Goal: Transaction & Acquisition: Purchase product/service

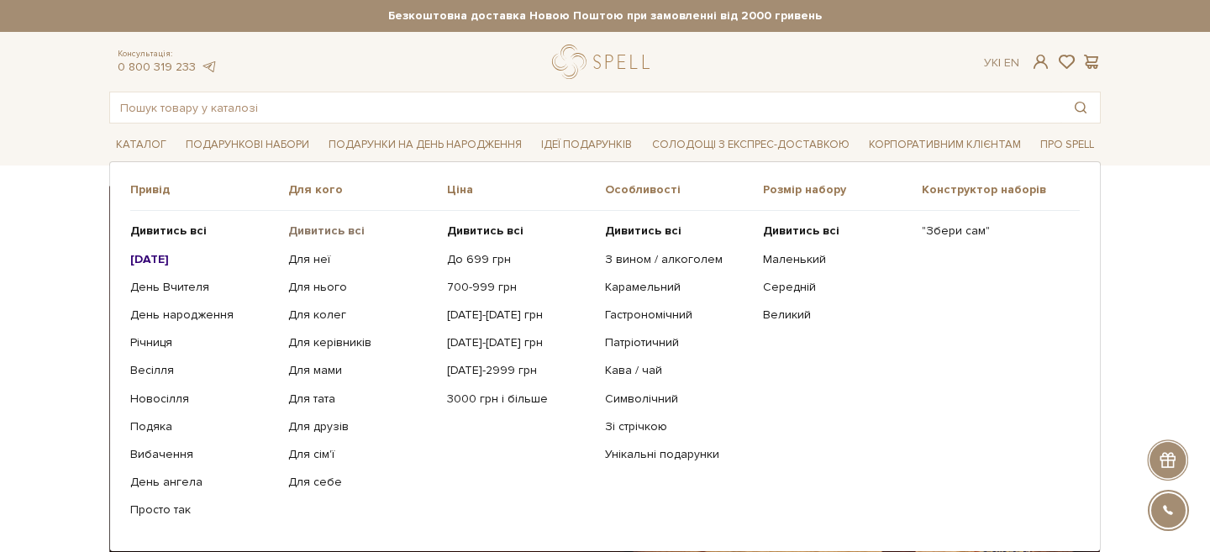
click at [310, 234] on b "Дивитись всі" at bounding box center [326, 231] width 76 height 14
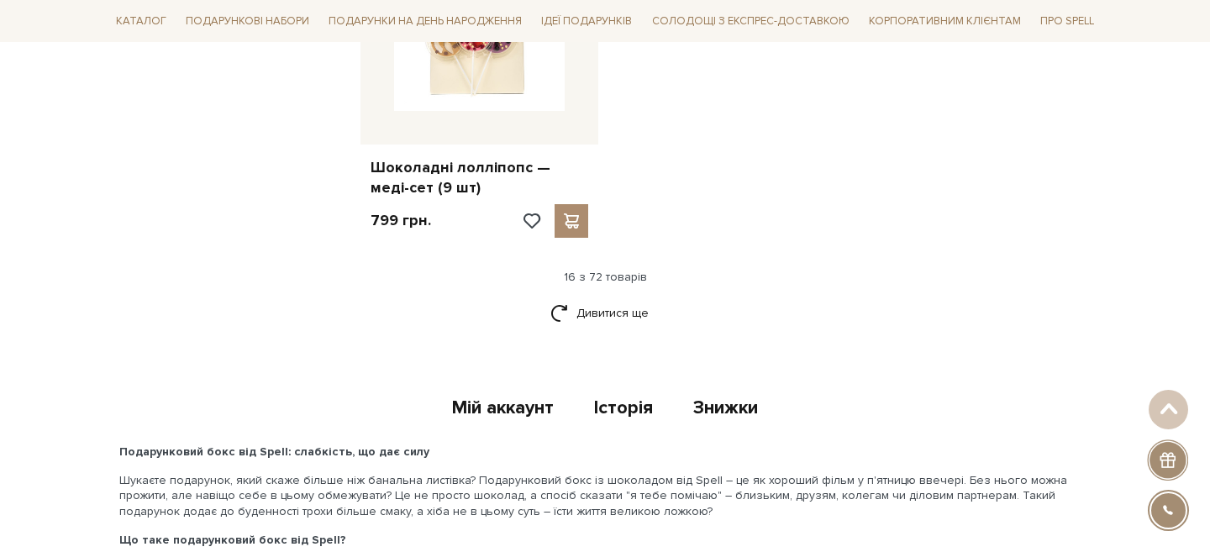
scroll to position [2232, 0]
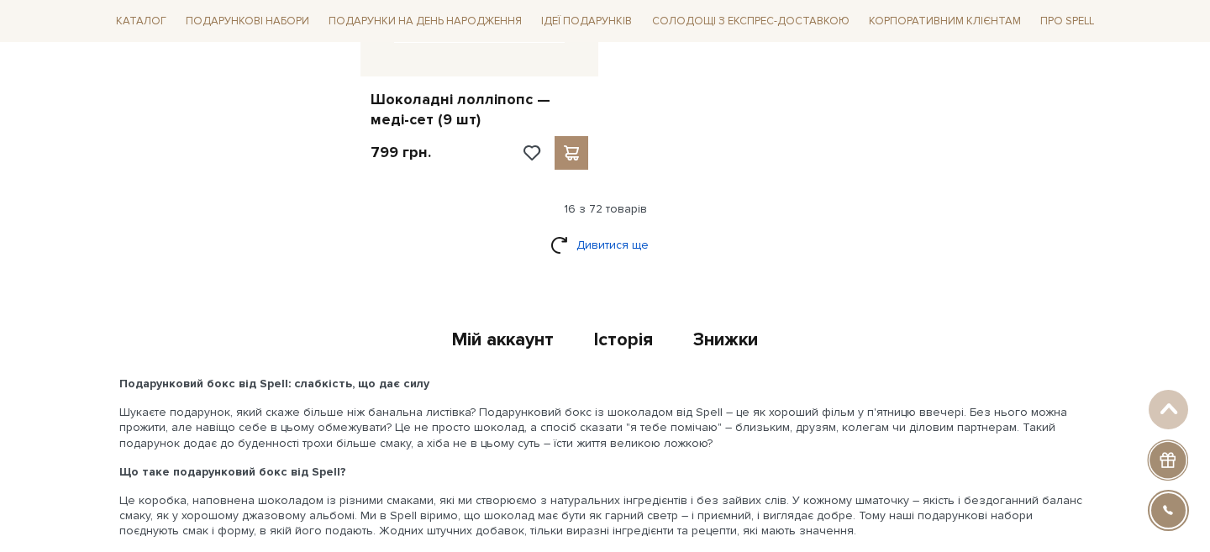
click at [608, 236] on link "Дивитися ще" at bounding box center [604, 244] width 109 height 29
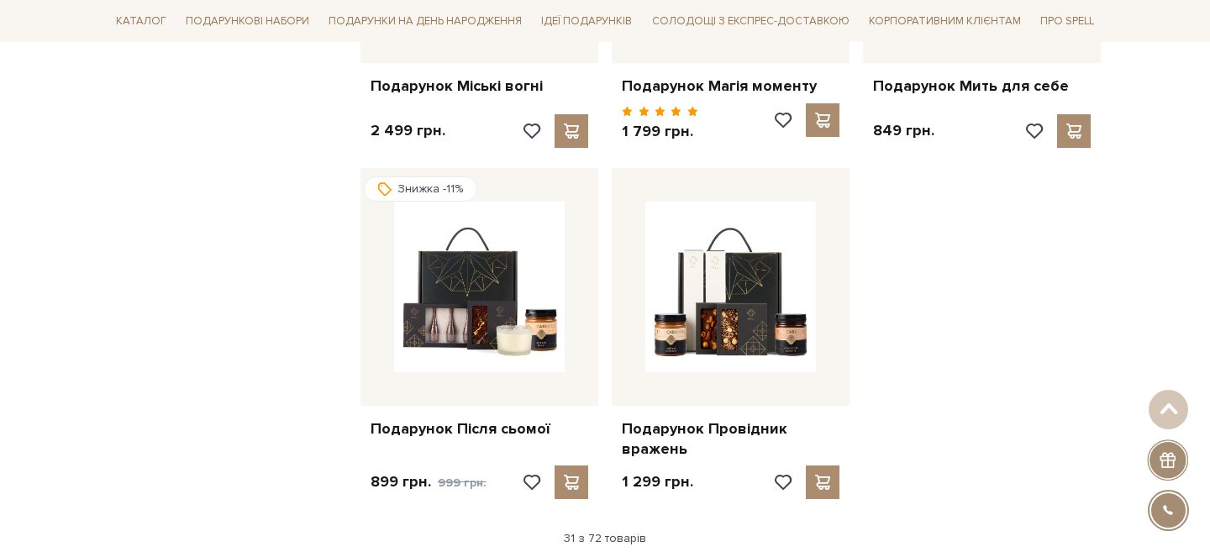
scroll to position [3896, 0]
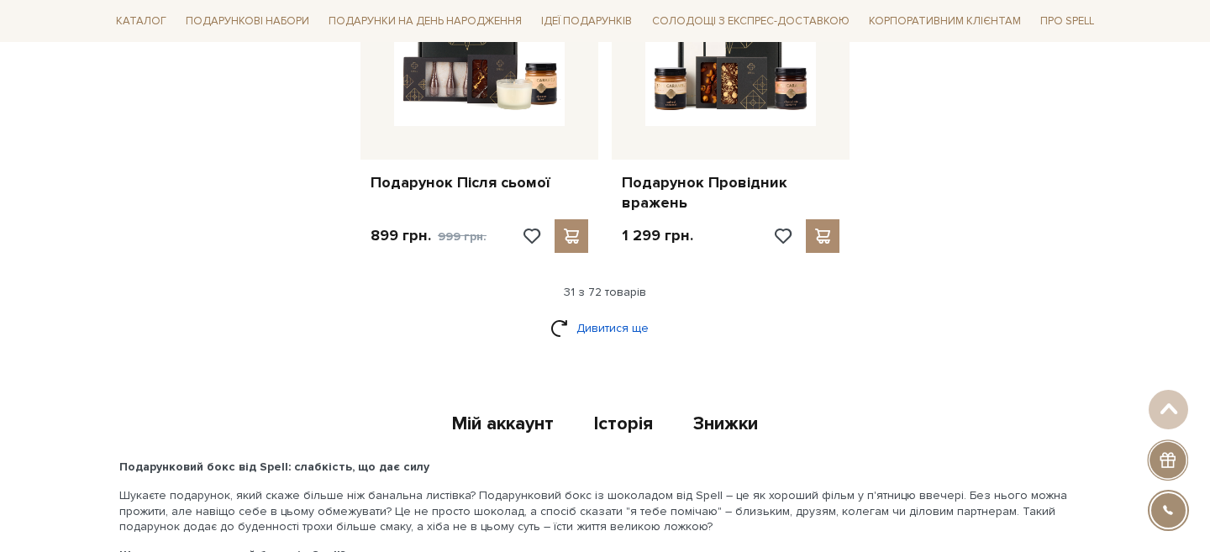
click at [607, 319] on link "Дивитися ще" at bounding box center [604, 327] width 109 height 29
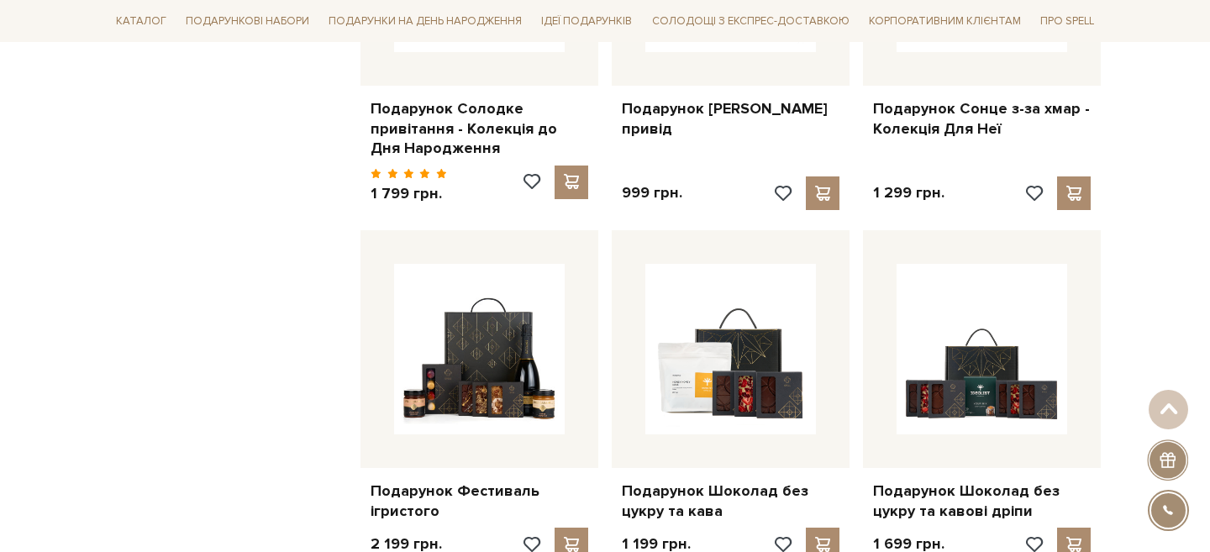
scroll to position [5269, 0]
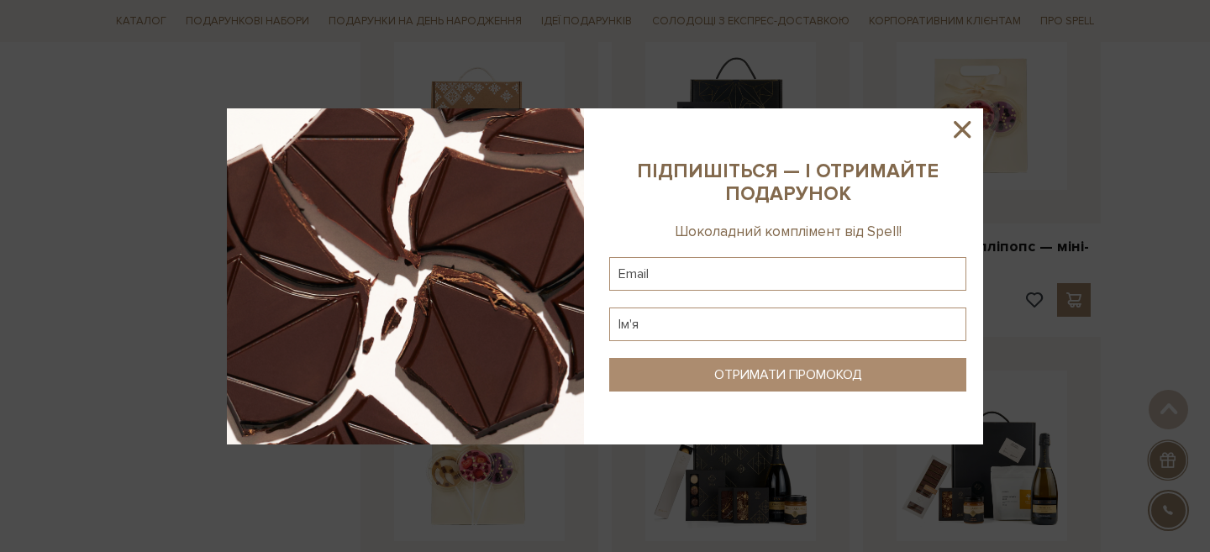
click at [958, 135] on icon at bounding box center [962, 129] width 29 height 29
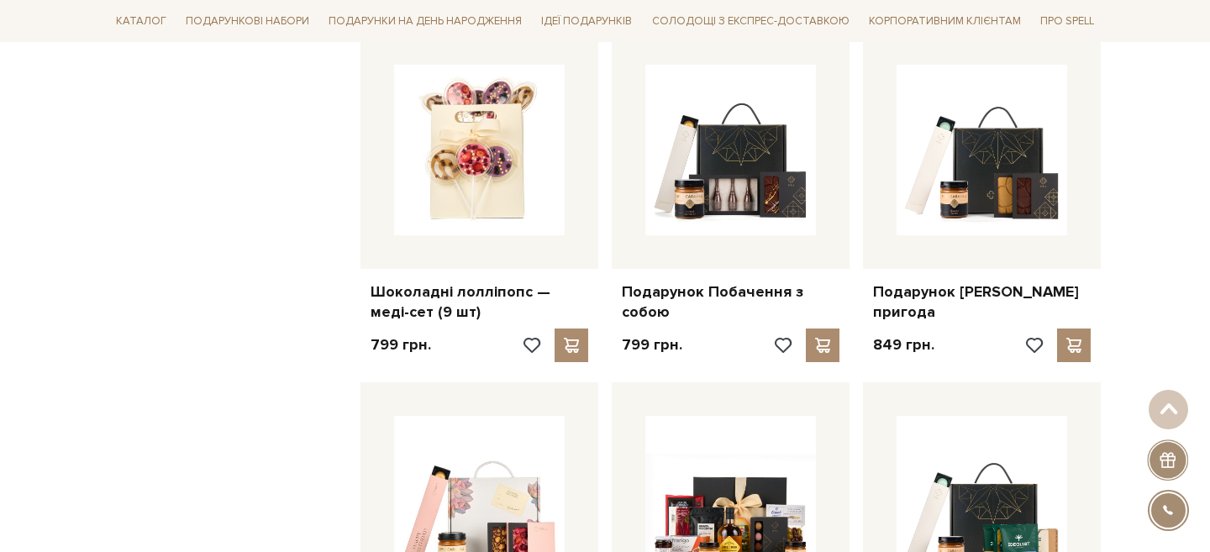
scroll to position [0, 0]
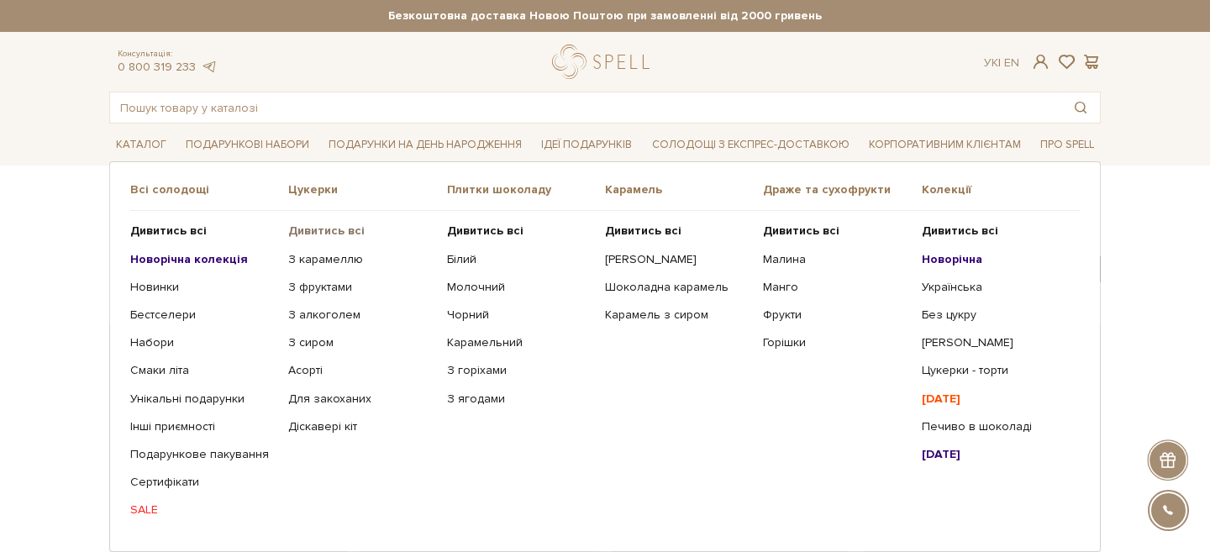
click at [334, 230] on b "Дивитись всі" at bounding box center [326, 231] width 76 height 14
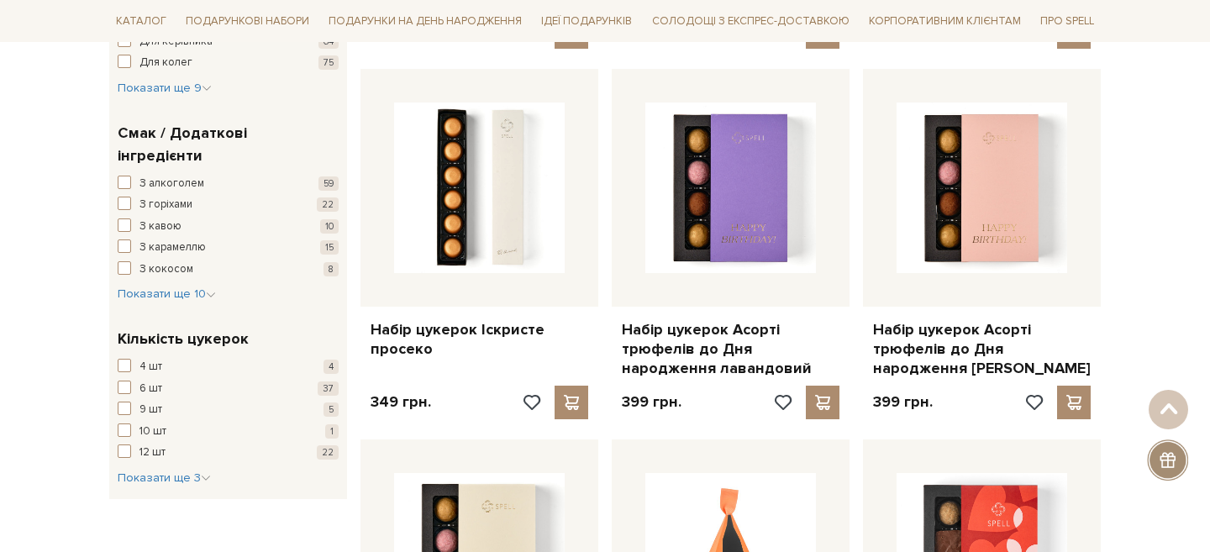
scroll to position [1339, 0]
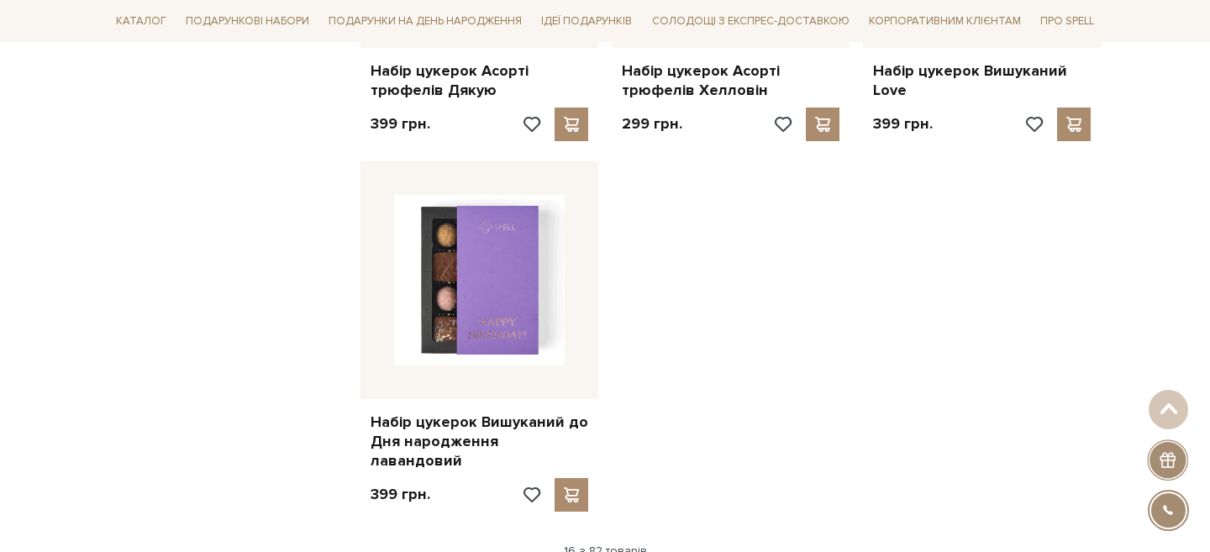
click at [602, 280] on div "Набір цукерок Вишуканий до Дня народження лавандовий 399 грн." at bounding box center [479, 339] width 251 height 357
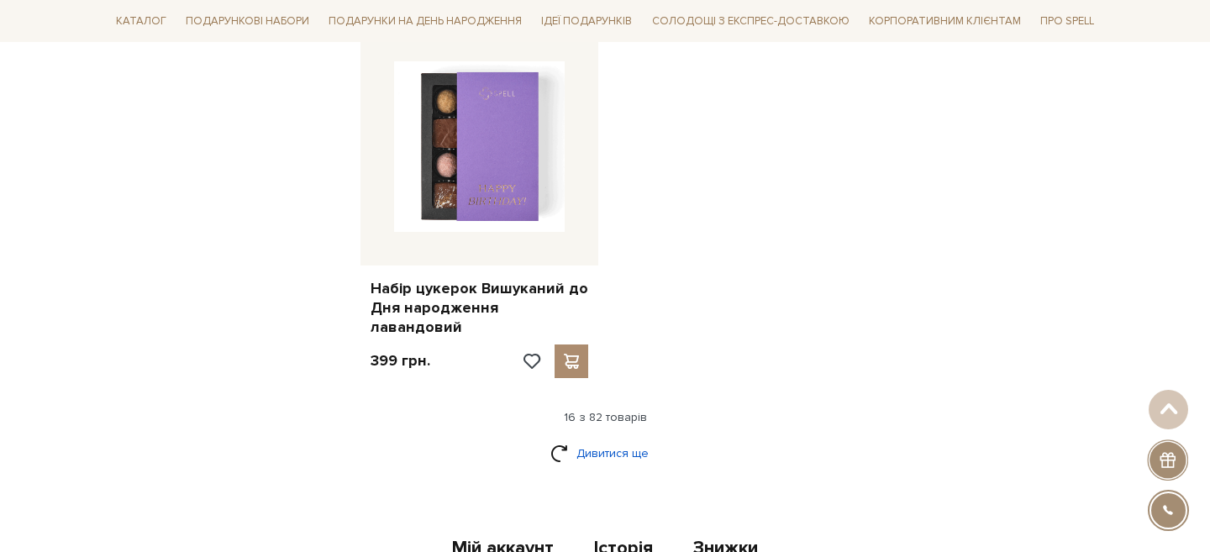
click at [617, 439] on link "Дивитися ще" at bounding box center [604, 453] width 109 height 29
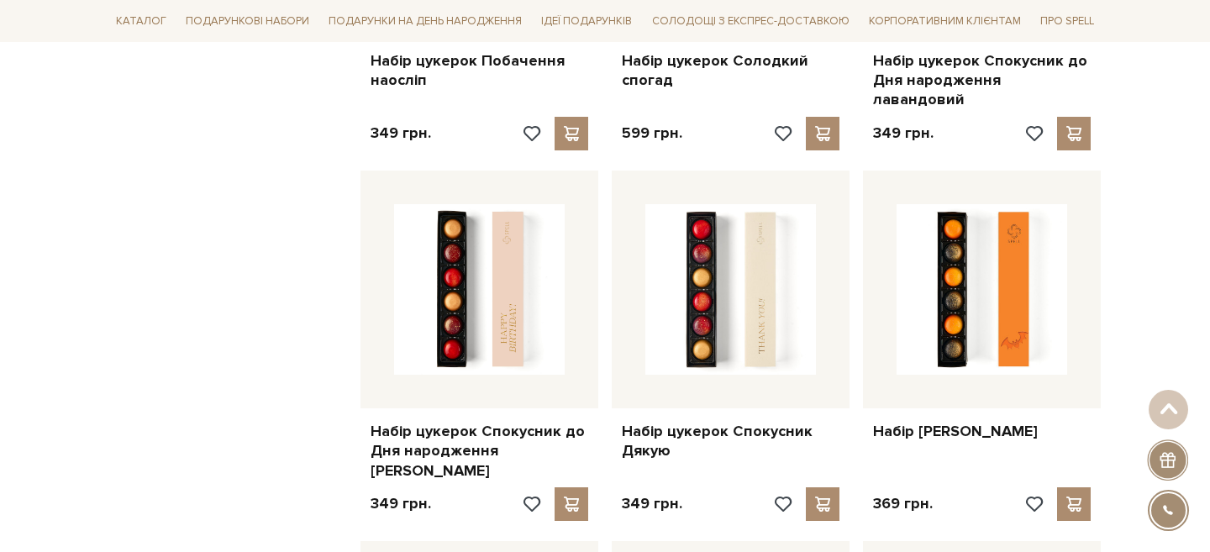
scroll to position [2751, 0]
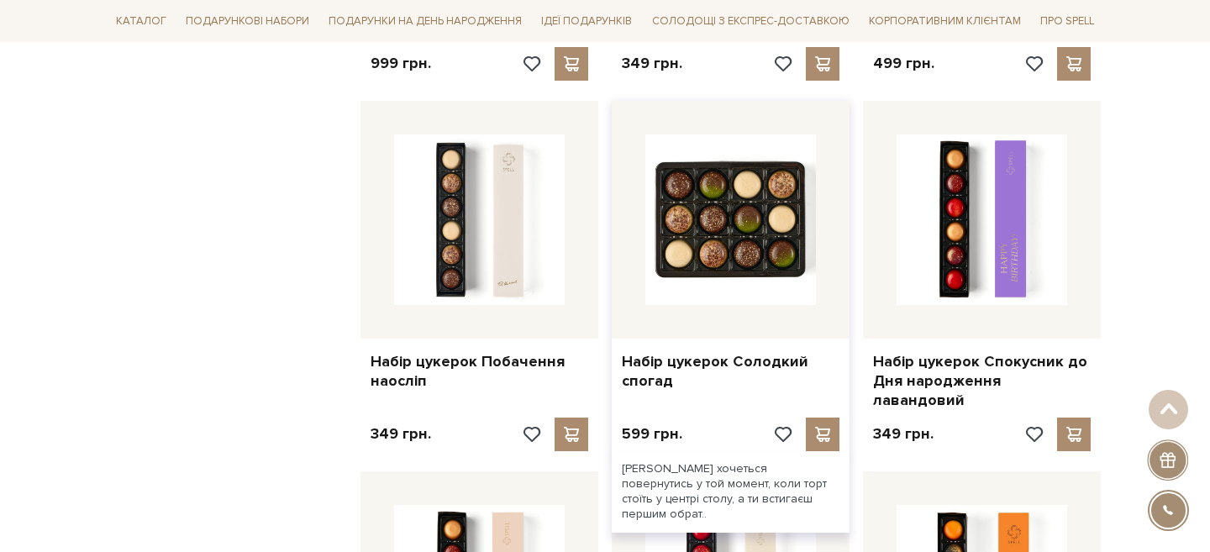
click at [679, 190] on img at bounding box center [730, 219] width 171 height 171
